Goal: Task Accomplishment & Management: Manage account settings

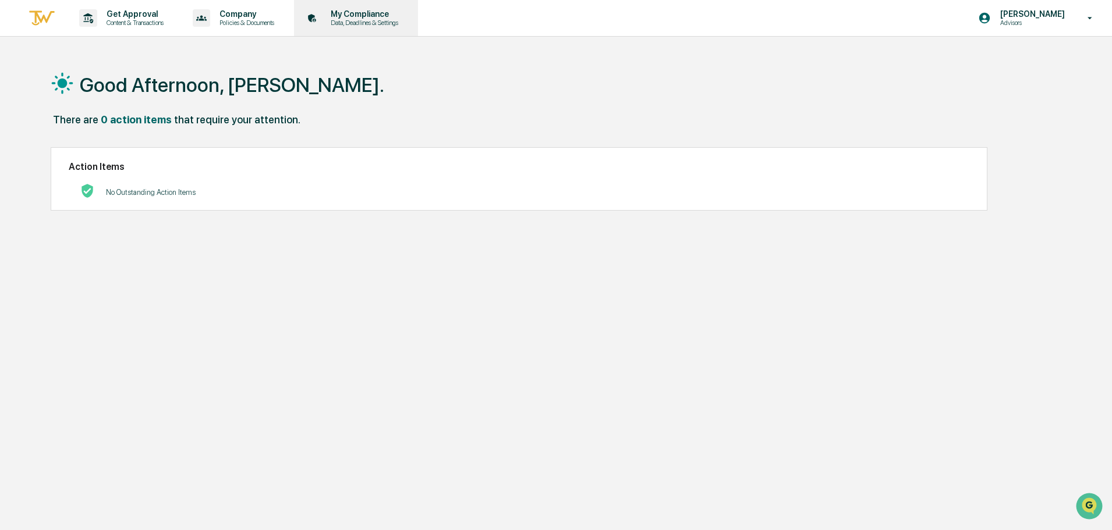
click at [392, 19] on p "Data, Deadlines & Settings" at bounding box center [362, 23] width 83 height 8
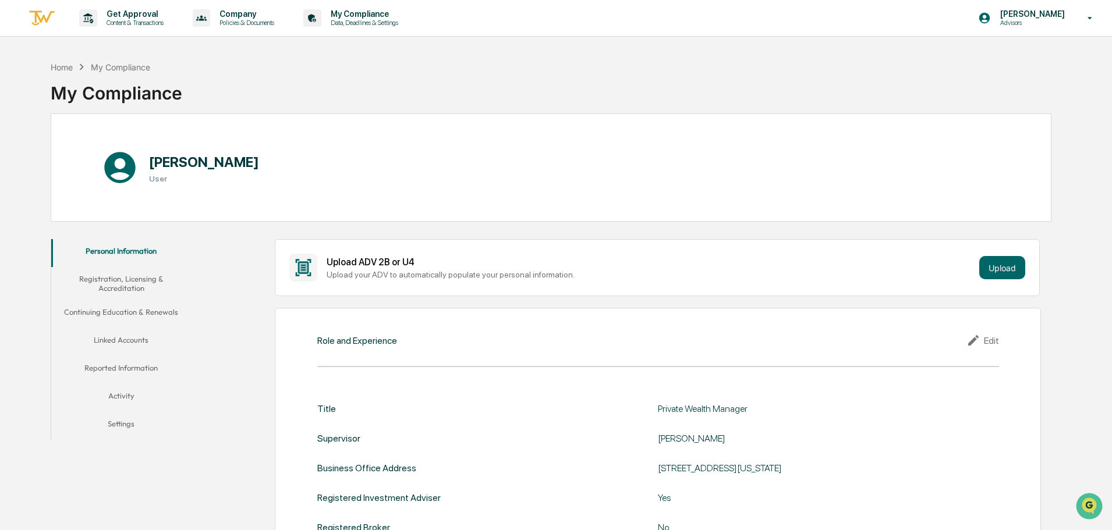
click at [137, 284] on button "Registration, Licensing & Accreditation" at bounding box center [121, 283] width 140 height 33
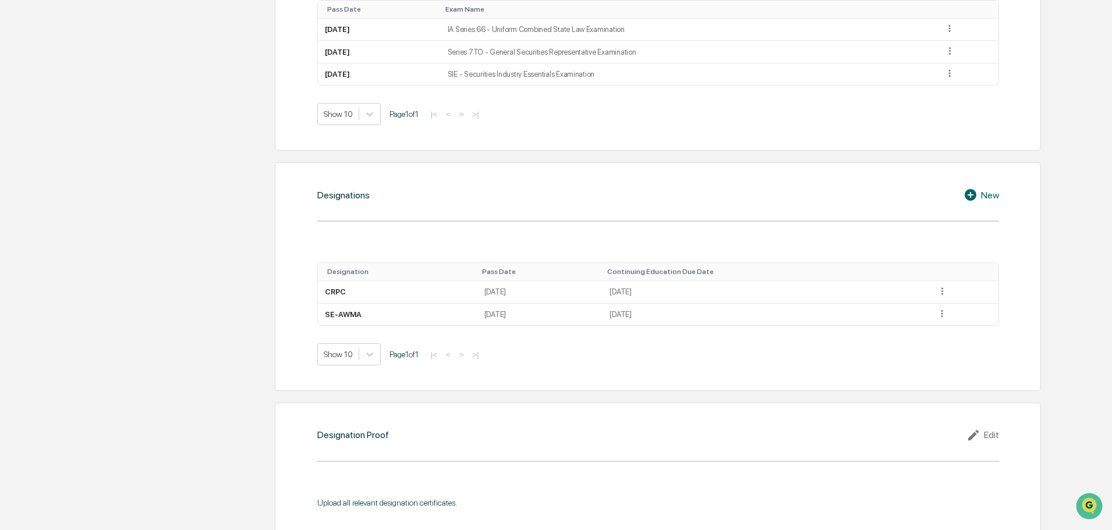
scroll to position [757, 0]
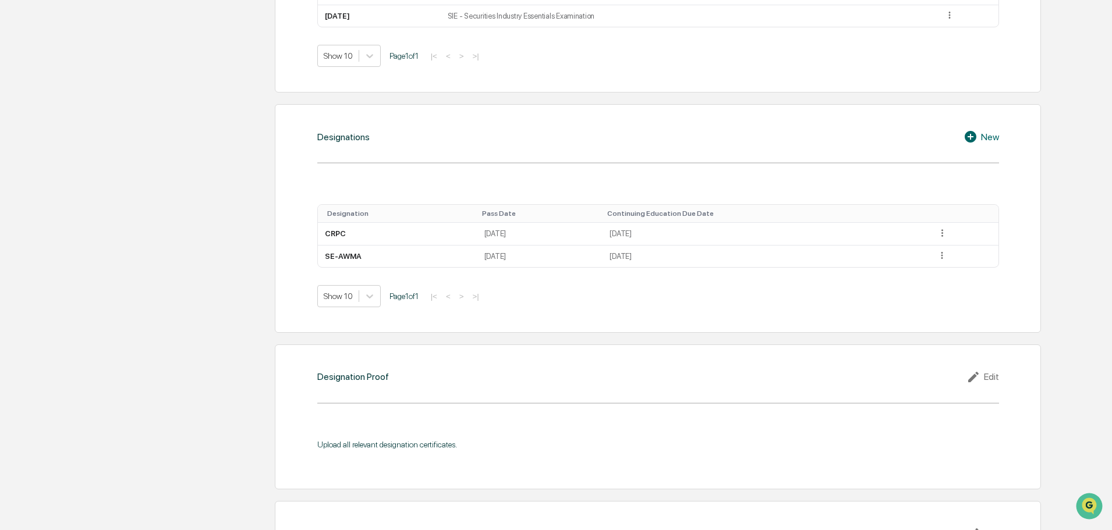
click at [975, 138] on icon at bounding box center [970, 137] width 12 height 12
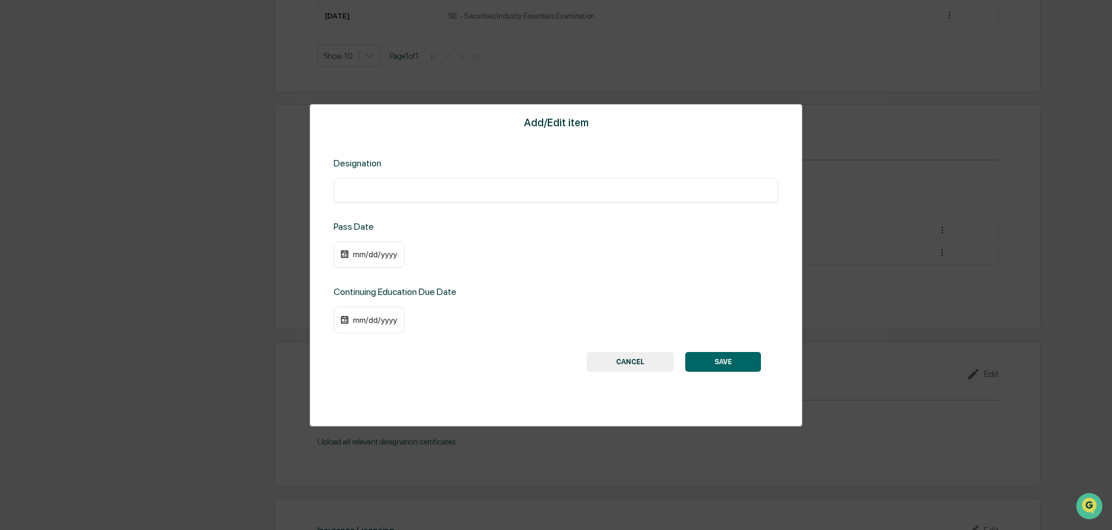
click at [457, 182] on div "​" at bounding box center [555, 190] width 445 height 24
click at [457, 186] on input "text" at bounding box center [555, 190] width 427 height 12
type input "***"
click at [381, 254] on div "mm/dd/yyyy" at bounding box center [375, 254] width 47 height 9
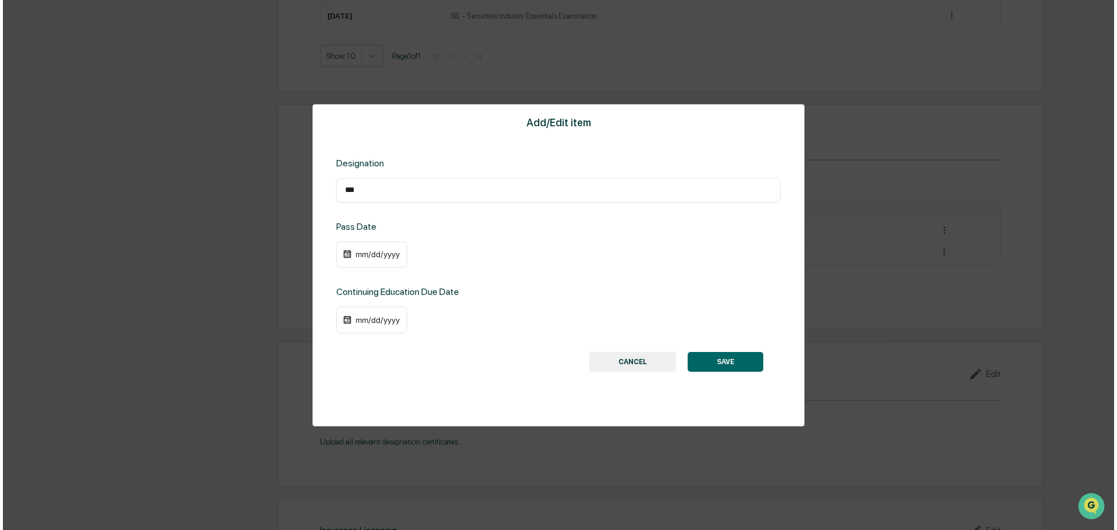
scroll to position [758, 0]
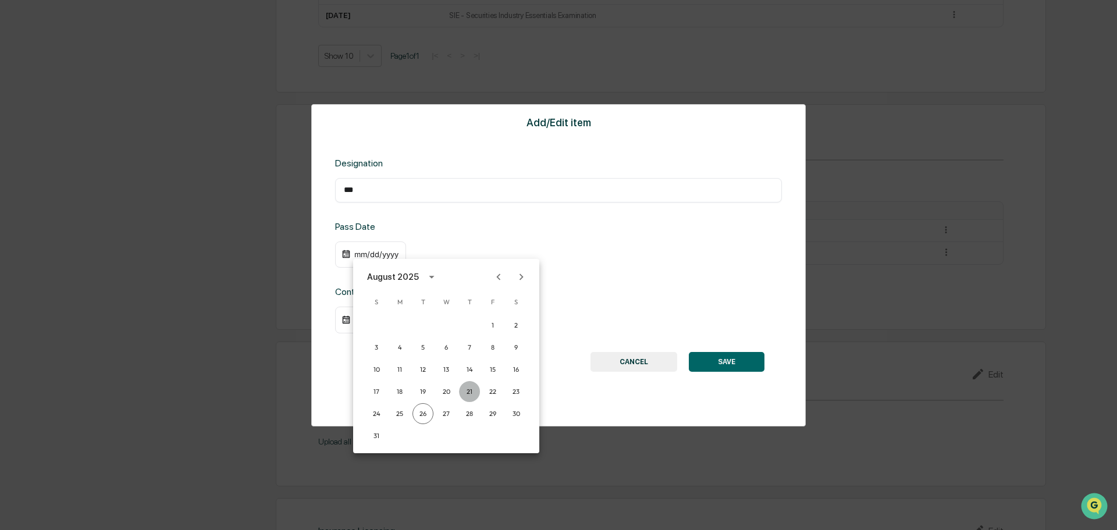
click at [471, 394] on button "21" at bounding box center [469, 391] width 21 height 21
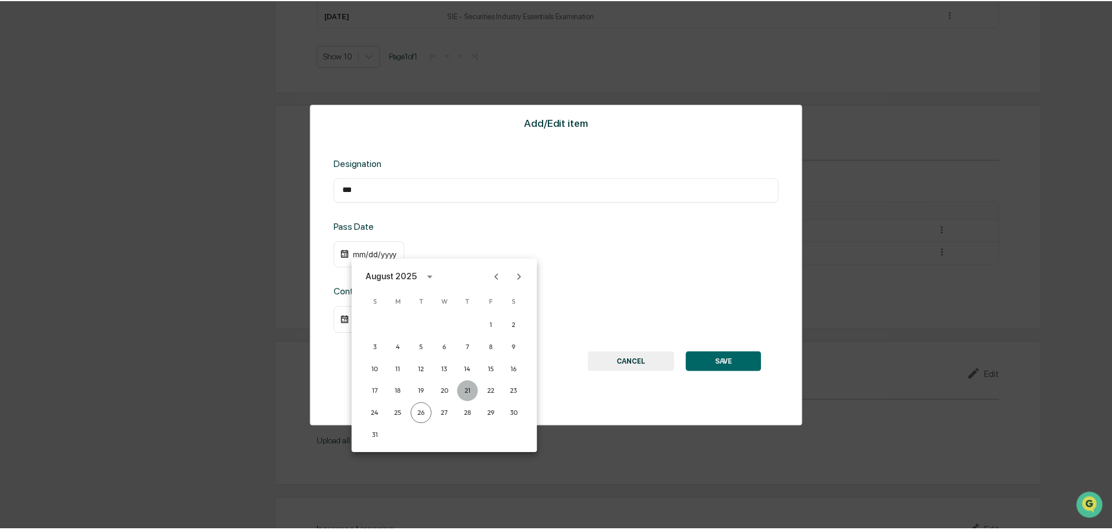
scroll to position [757, 0]
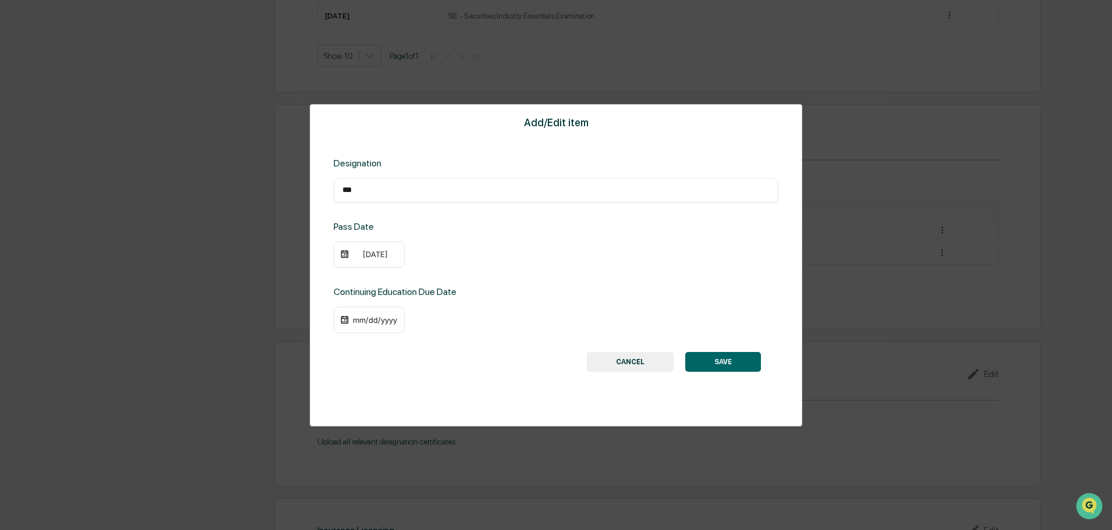
click at [391, 317] on div "mm/dd/yyyy" at bounding box center [375, 319] width 47 height 9
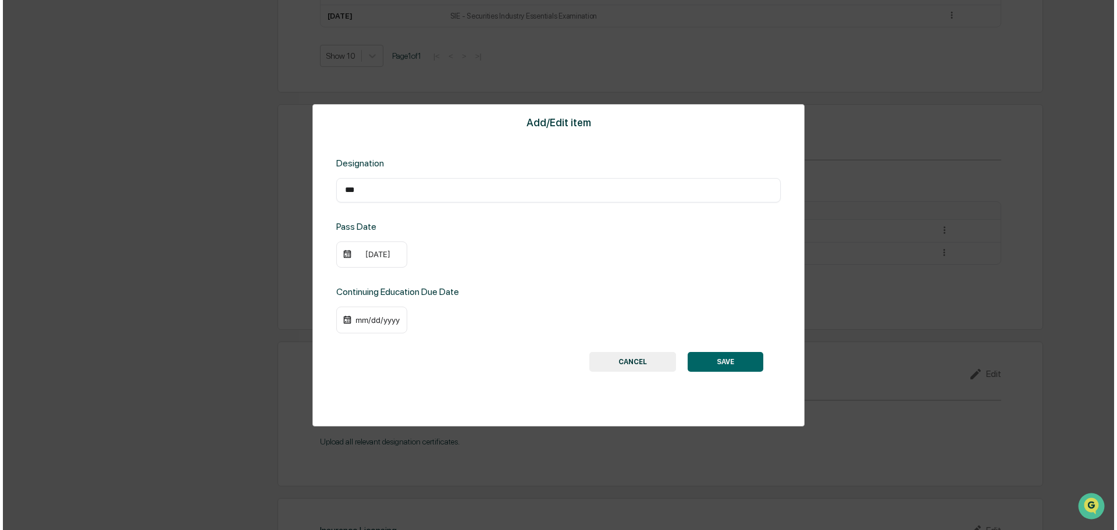
scroll to position [758, 0]
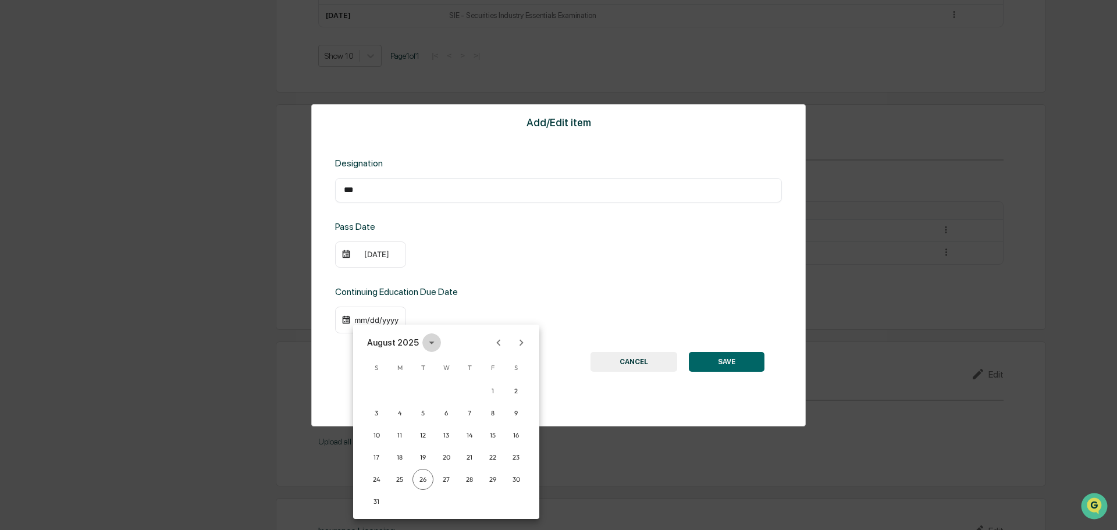
click at [433, 343] on icon "calendar view is open, switch to year view" at bounding box center [431, 342] width 13 height 13
click at [446, 463] on button "2027" at bounding box center [446, 465] width 42 height 21
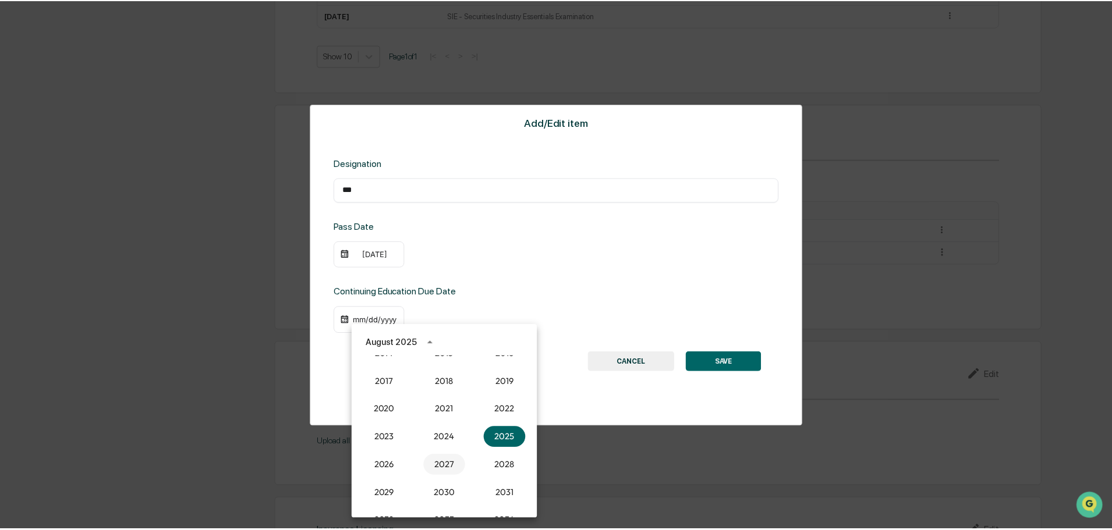
scroll to position [757, 0]
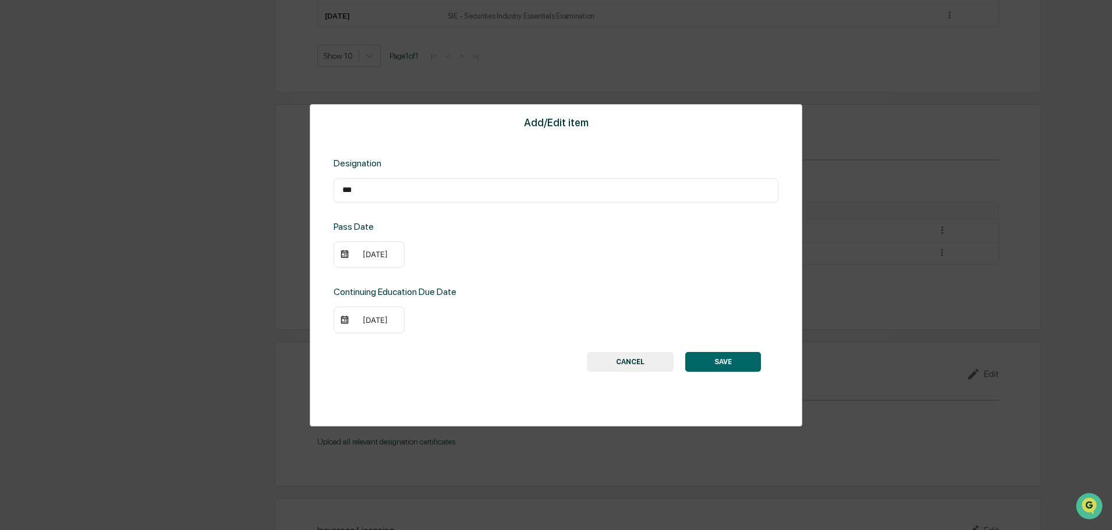
click at [389, 322] on div "[DATE]" at bounding box center [375, 319] width 47 height 9
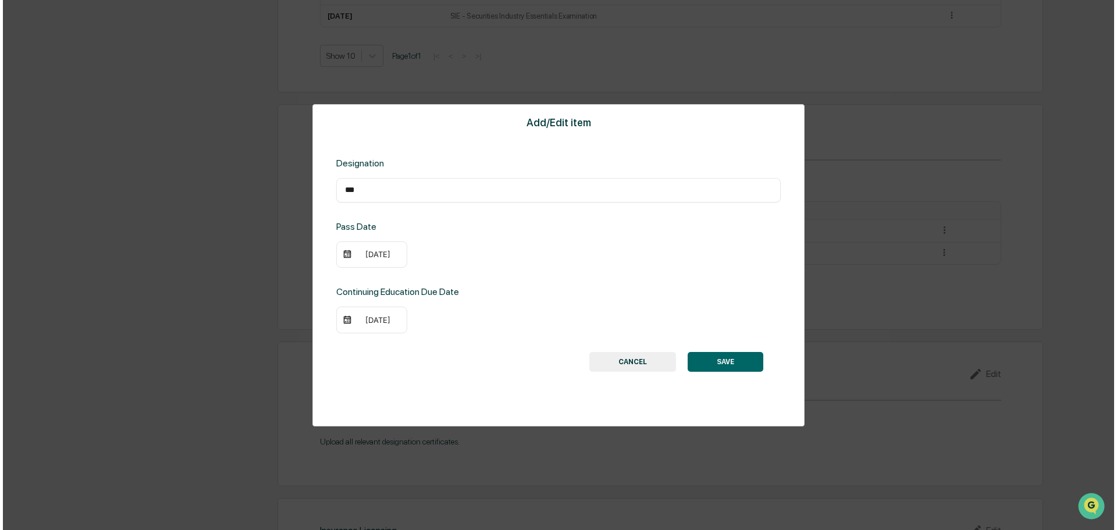
scroll to position [758, 0]
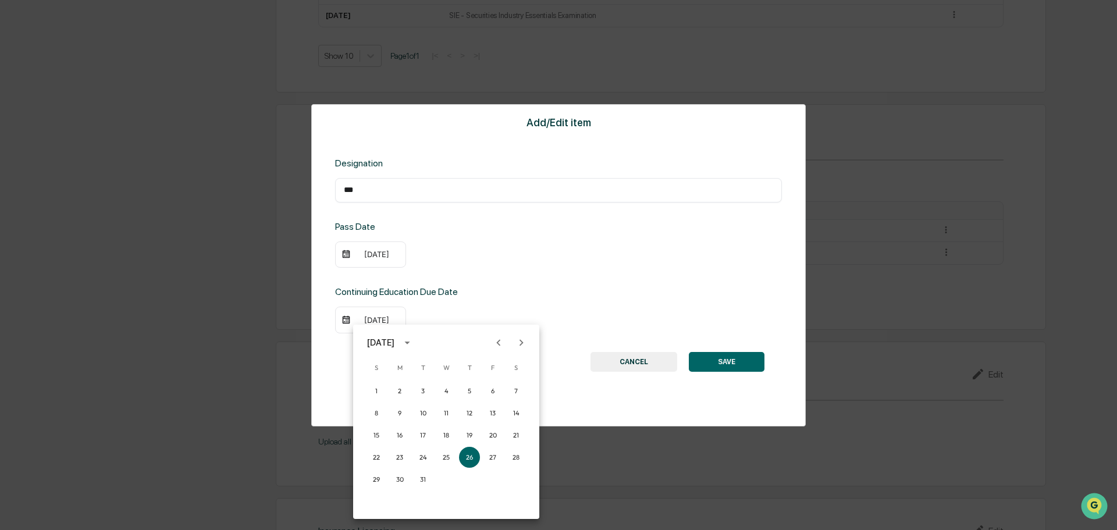
click at [414, 343] on icon "calendar view is open, switch to year view" at bounding box center [407, 342] width 13 height 13
click at [414, 337] on icon "year view is open, switch to calendar view" at bounding box center [407, 342] width 13 height 13
click at [502, 340] on icon "Previous month" at bounding box center [498, 342] width 13 height 13
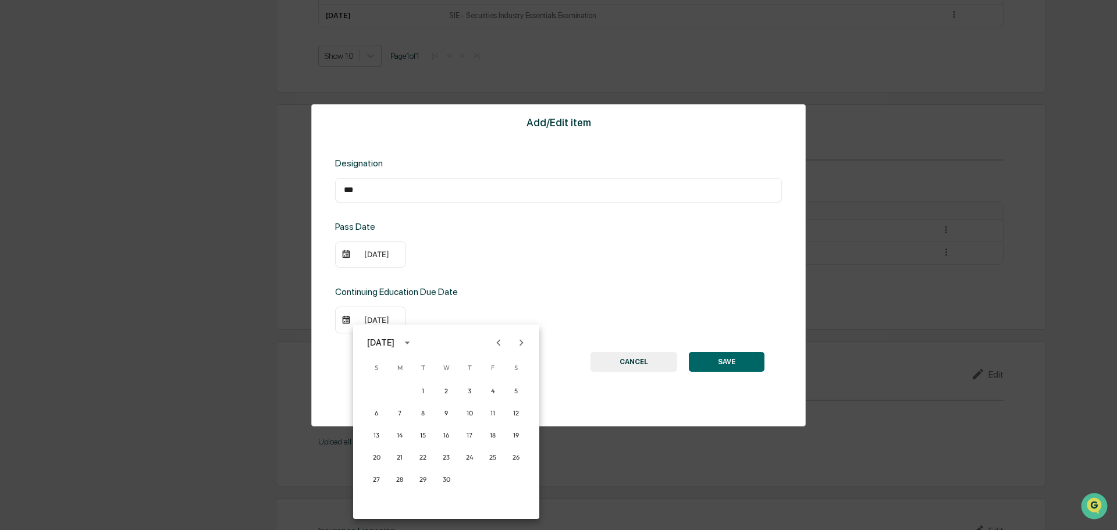
click at [502, 340] on icon "Previous month" at bounding box center [498, 342] width 13 height 13
click at [491, 478] on button "30" at bounding box center [492, 479] width 21 height 21
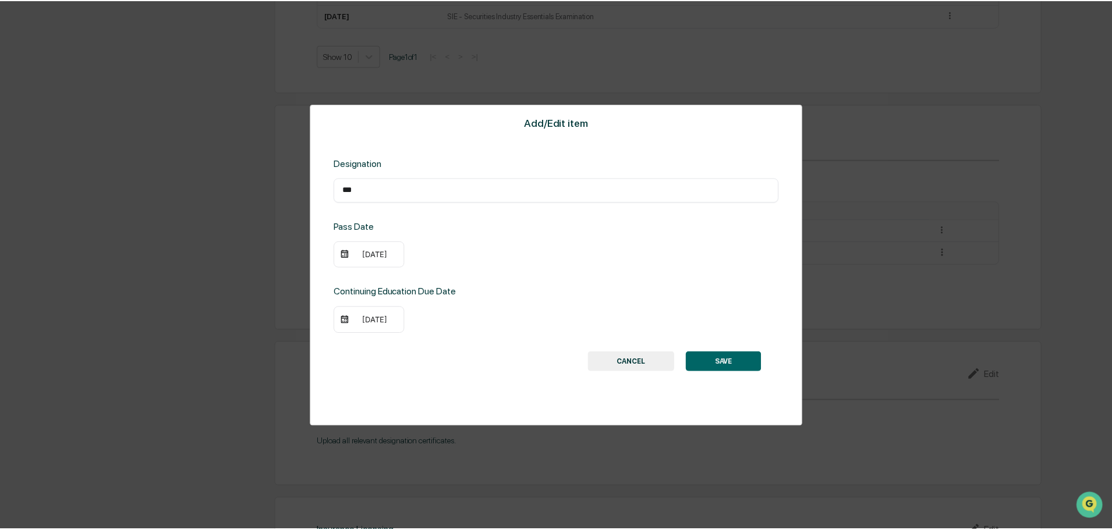
scroll to position [757, 0]
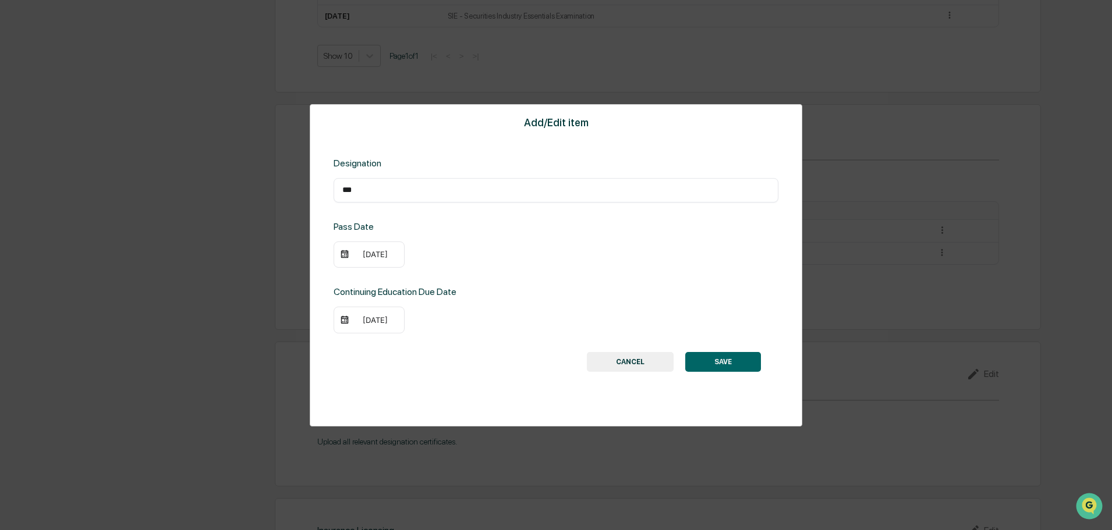
click at [736, 359] on button "SAVE" at bounding box center [723, 362] width 76 height 20
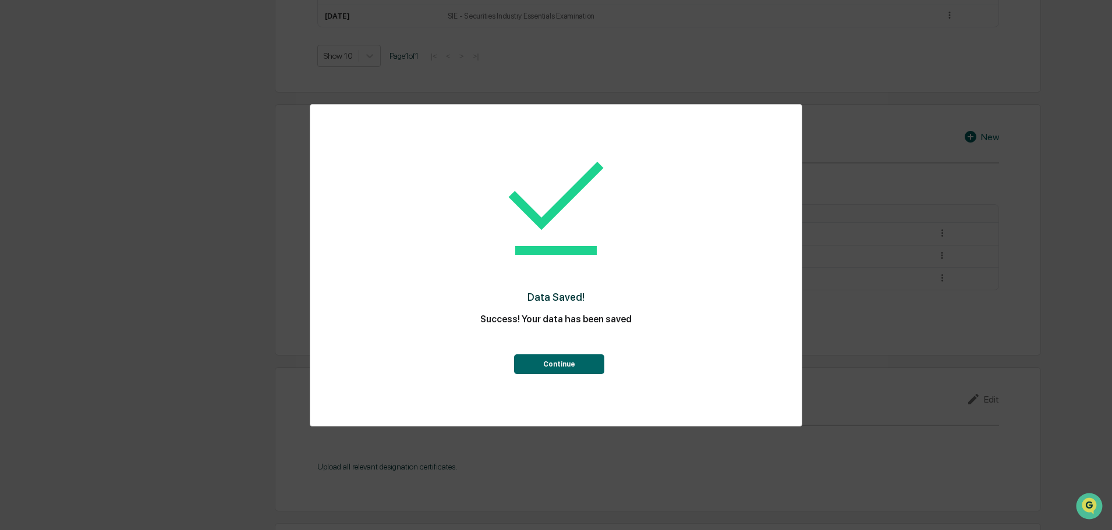
click at [577, 363] on button "Continue" at bounding box center [559, 364] width 90 height 20
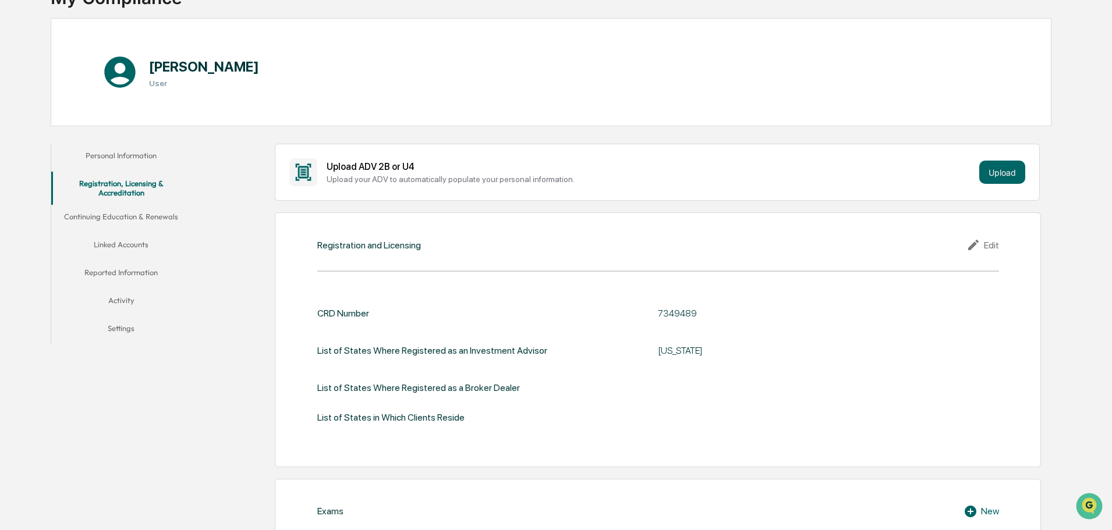
scroll to position [0, 0]
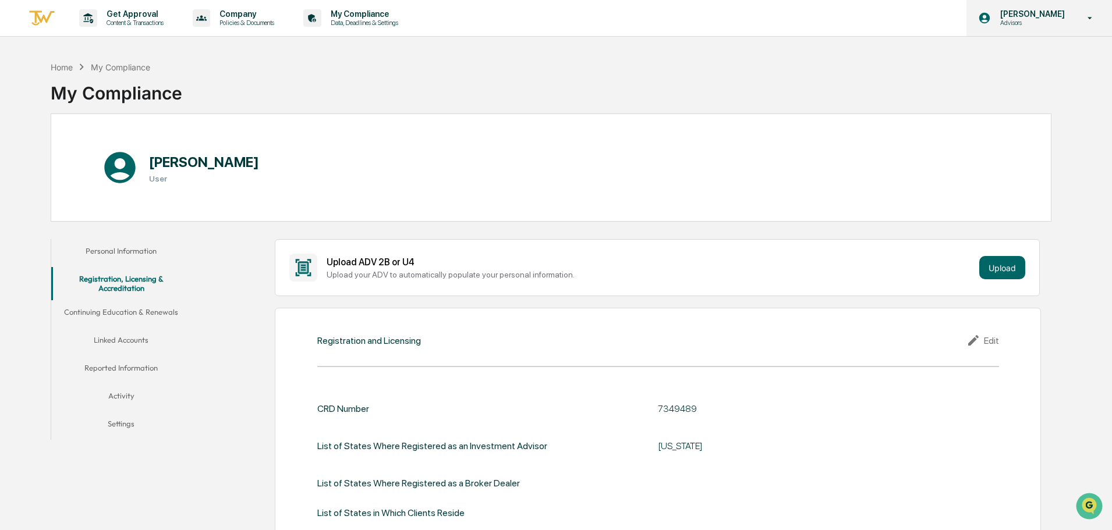
click at [1073, 22] on div "[PERSON_NAME] Advisors" at bounding box center [1039, 18] width 146 height 36
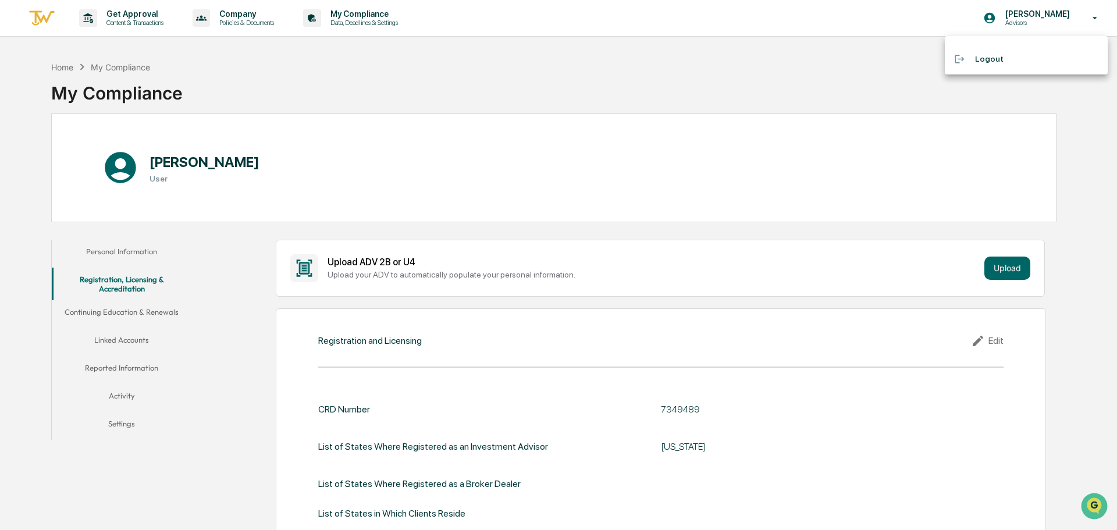
click at [672, 75] on div at bounding box center [558, 265] width 1117 height 530
click at [155, 253] on button "Personal Information" at bounding box center [121, 253] width 140 height 28
